Goal: Information Seeking & Learning: Learn about a topic

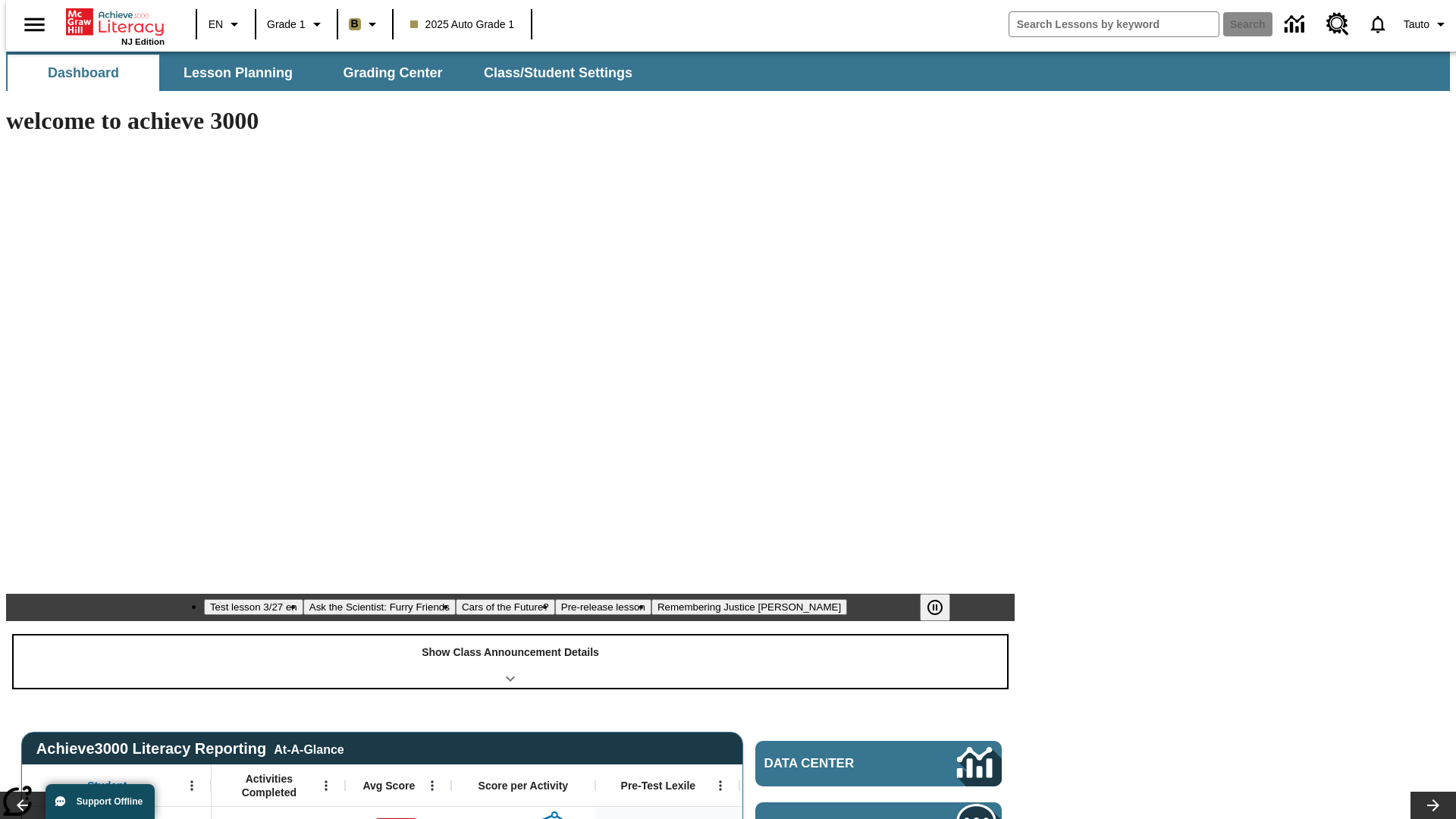
click at [511, 636] on div "Show Class Announcement Details" at bounding box center [511, 662] width 993 height 53
